Goal: Task Accomplishment & Management: Manage account settings

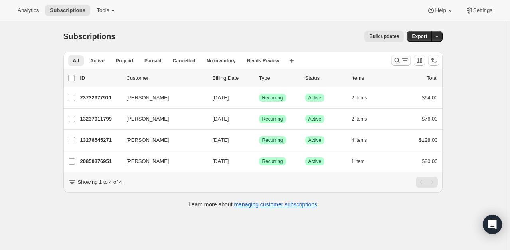
click at [396, 59] on icon "Search and filter results" at bounding box center [396, 60] width 5 height 5
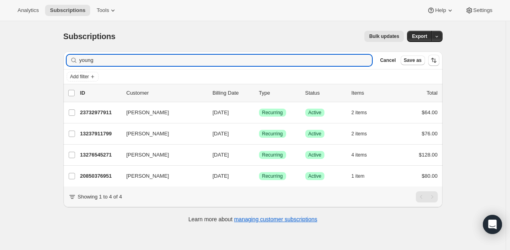
drag, startPoint x: 102, startPoint y: 59, endPoint x: 48, endPoint y: 50, distance: 54.2
click at [49, 50] on div "Subscriptions. This page is ready Subscriptions Bulk updates More actions Bulk …" at bounding box center [252, 146] width 505 height 250
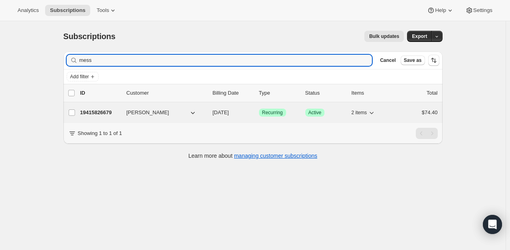
type input "mess"
click at [85, 112] on p "19415826679" at bounding box center [100, 112] width 40 height 8
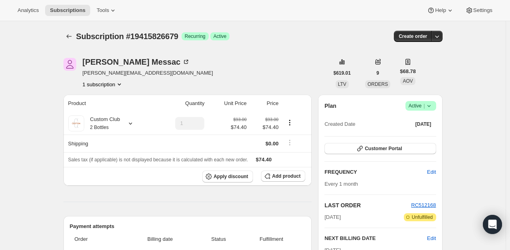
click at [430, 104] on icon at bounding box center [429, 106] width 8 height 8
click at [421, 132] on span "Cancel subscription" at bounding box center [422, 135] width 45 height 6
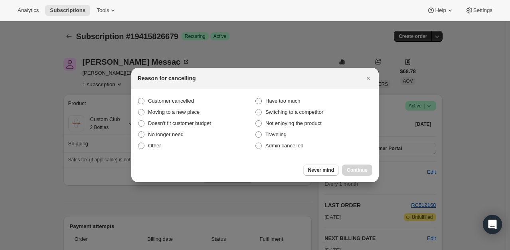
click at [258, 101] on span ":r3c:" at bounding box center [258, 101] width 6 height 6
click at [256, 98] on input "Have too much" at bounding box center [255, 98] width 0 height 0
radio input "true"
click at [368, 171] on button "Continue" at bounding box center [357, 169] width 30 height 11
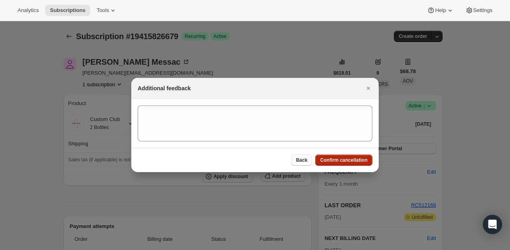
click at [359, 161] on span "Confirm cancellation" at bounding box center [343, 160] width 47 height 6
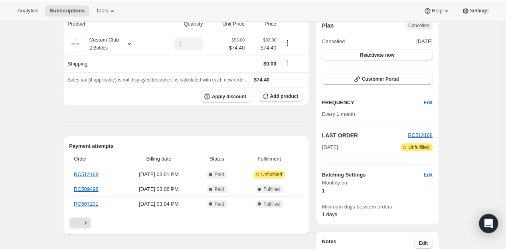
scroll to position [159, 0]
